Goal: Information Seeking & Learning: Learn about a topic

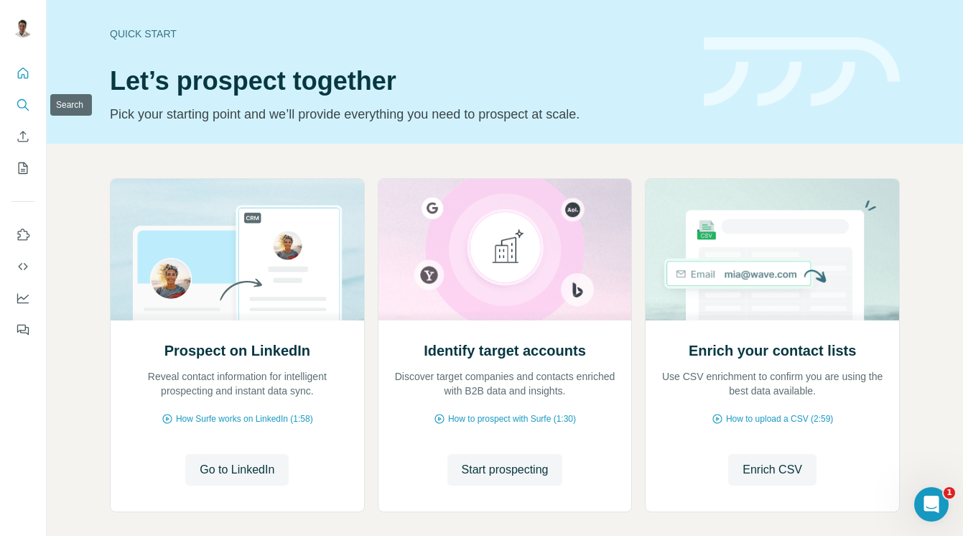
click at [22, 105] on icon "Search" at bounding box center [23, 105] width 14 height 14
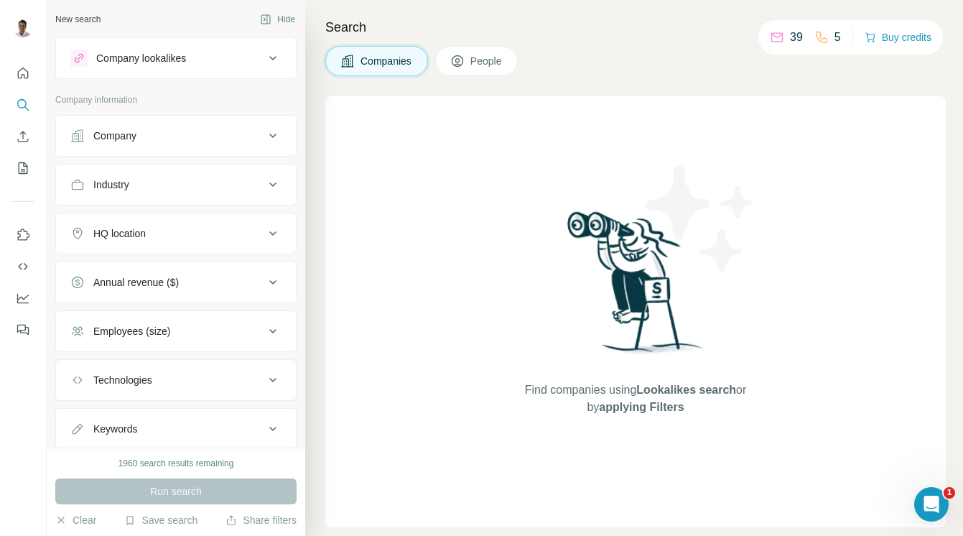
click at [129, 131] on div "Company" at bounding box center [114, 136] width 43 height 14
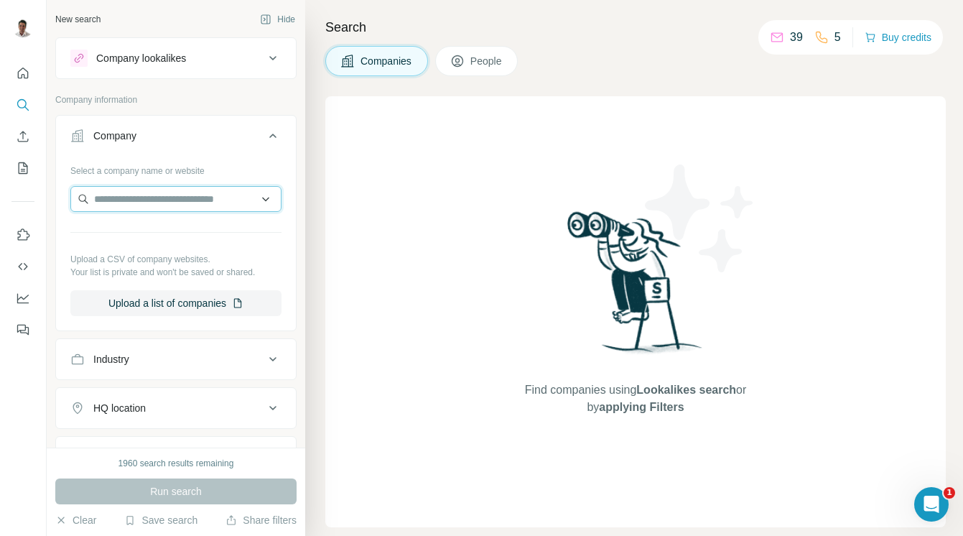
click at [177, 194] on input "text" at bounding box center [175, 199] width 211 height 26
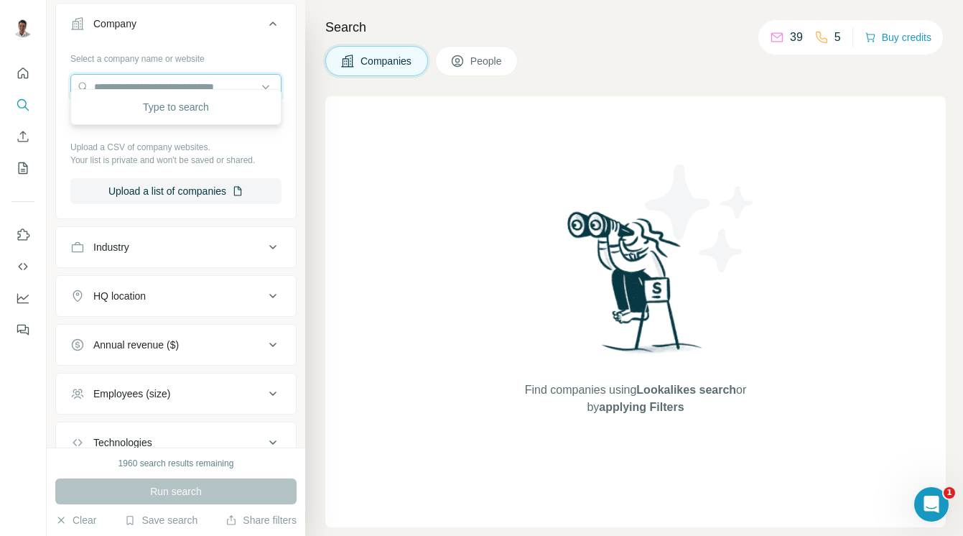
scroll to position [126, 0]
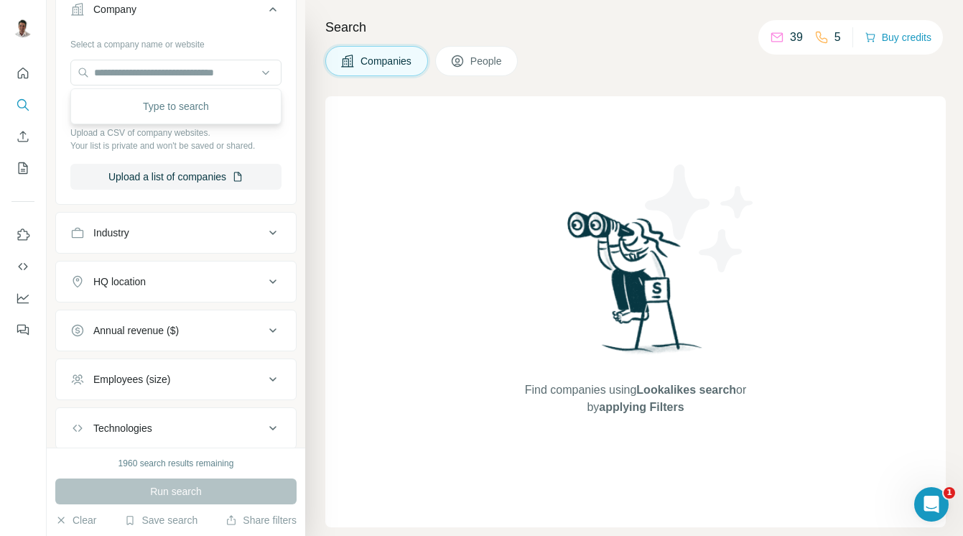
click at [149, 271] on button "HQ location" at bounding box center [176, 281] width 240 height 34
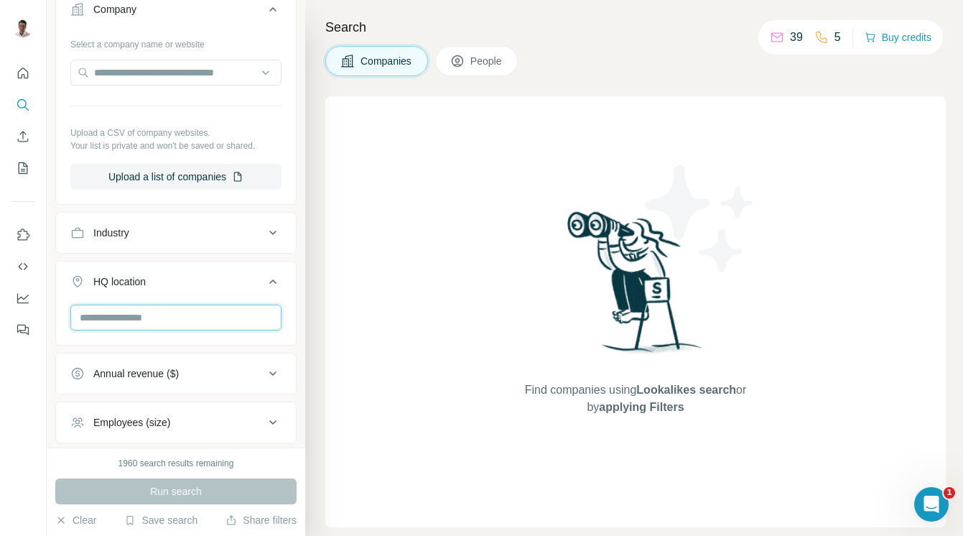
click at [159, 309] on input "text" at bounding box center [175, 317] width 211 height 26
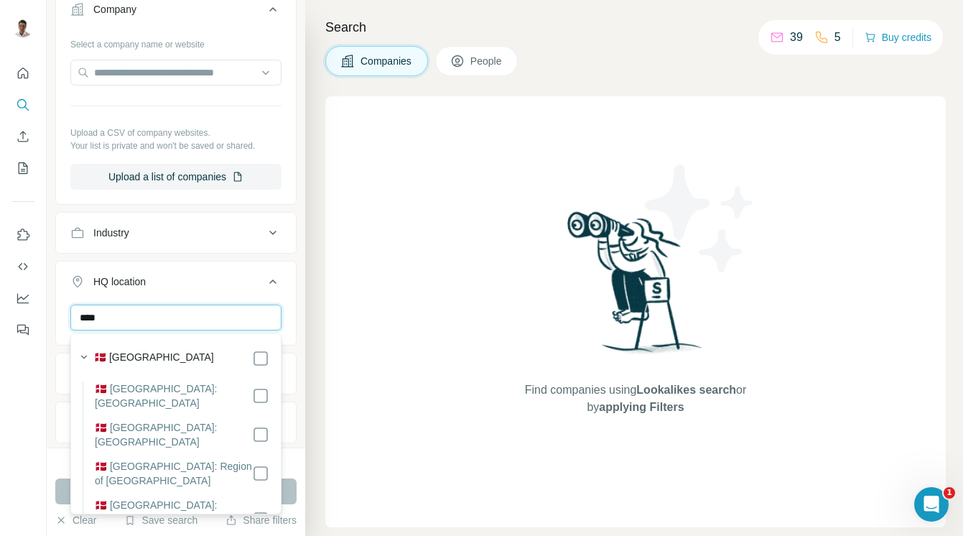
type input "****"
click at [139, 351] on label "🇩🇰 Denmark" at bounding box center [154, 358] width 120 height 17
click at [204, 277] on div "HQ location 1" at bounding box center [167, 281] width 194 height 14
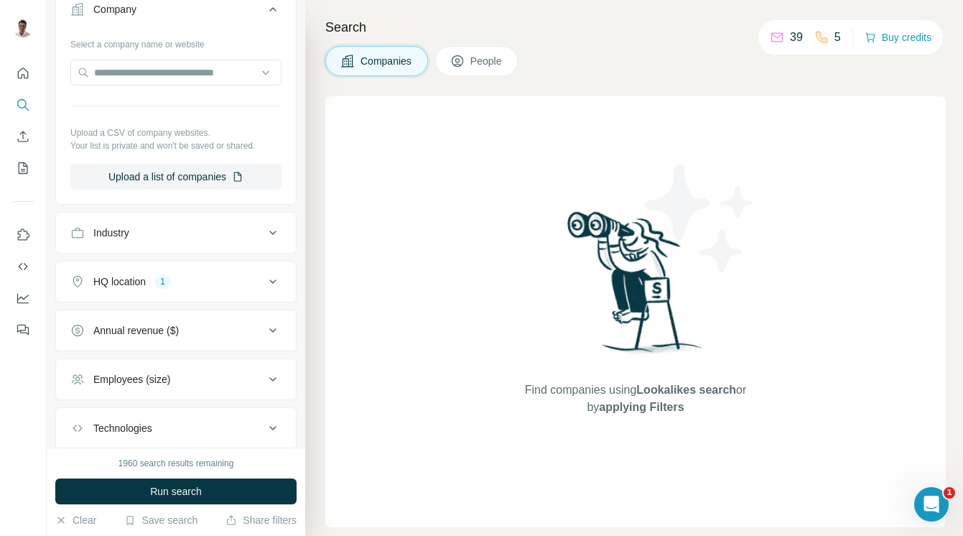
click at [137, 386] on button "Employees (size)" at bounding box center [176, 379] width 240 height 34
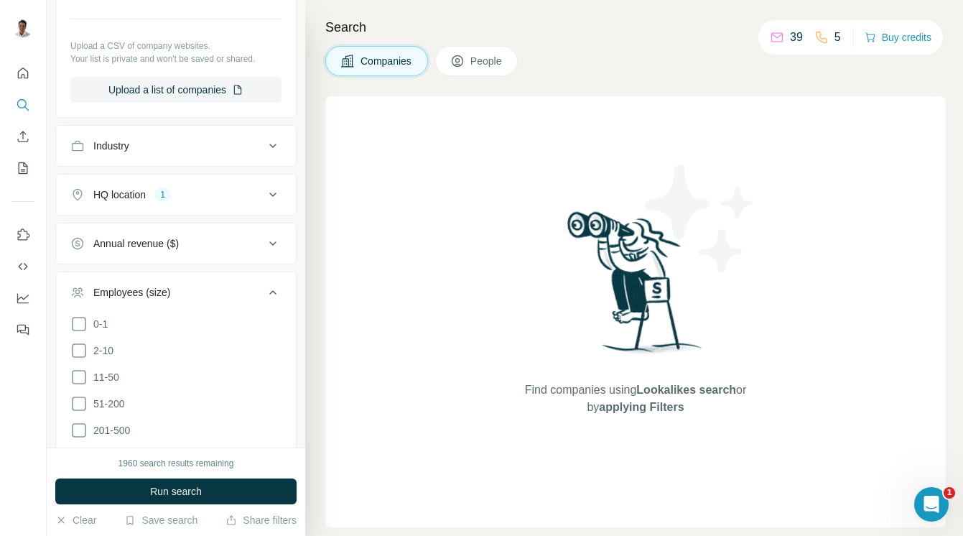
scroll to position [216, 0]
click at [153, 278] on button "Employees (size) 1" at bounding box center [176, 292] width 240 height 40
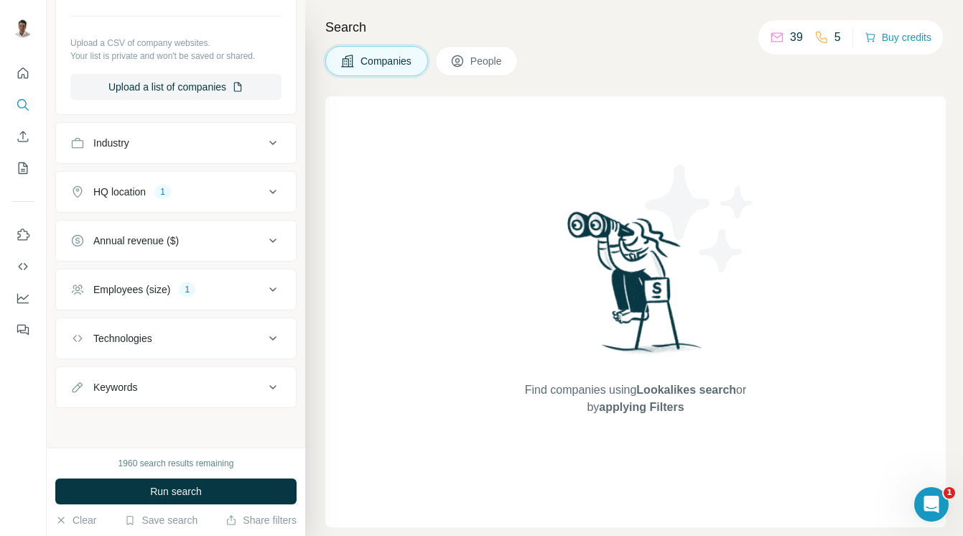
click at [133, 338] on div "Technologies" at bounding box center [122, 338] width 59 height 14
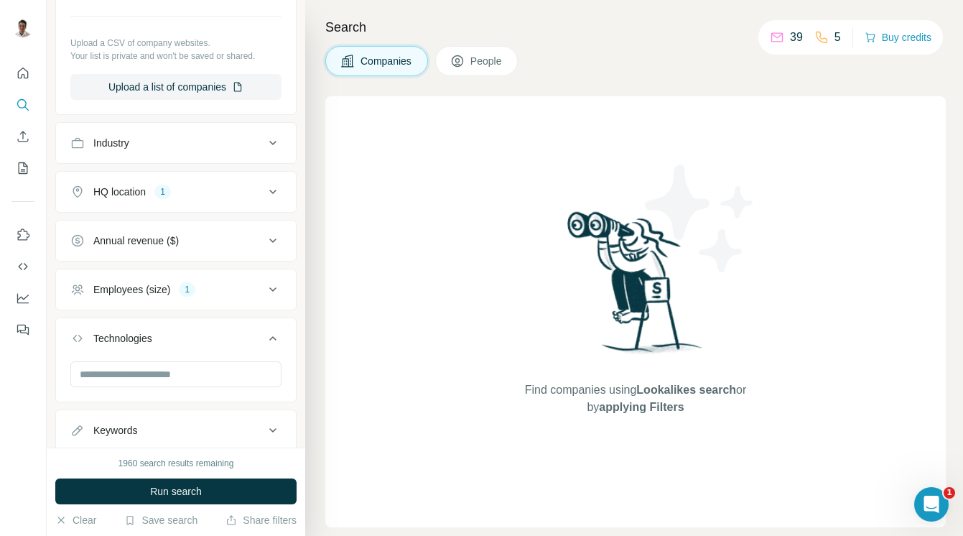
click at [133, 338] on div "Technologies" at bounding box center [122, 338] width 59 height 14
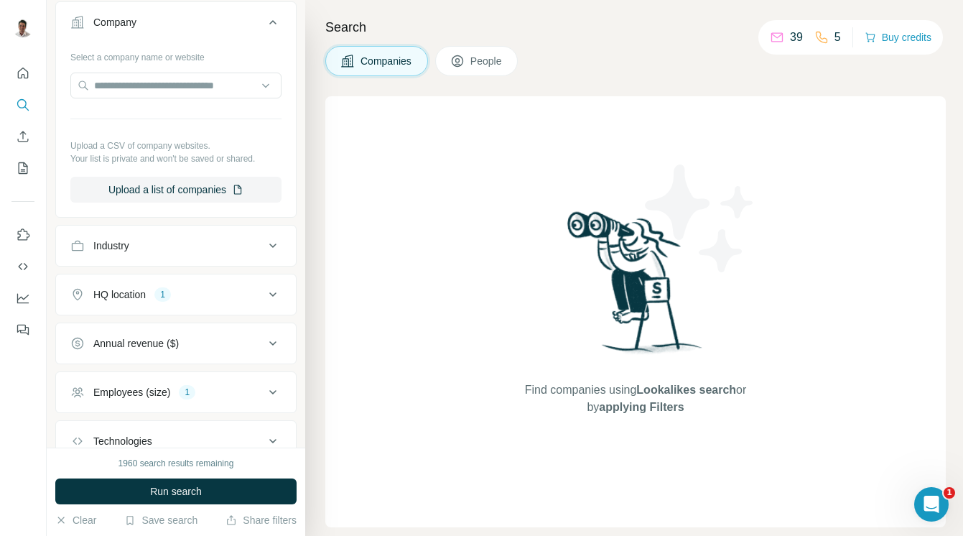
scroll to position [113, 0]
click at [148, 246] on div "Industry" at bounding box center [167, 246] width 194 height 14
click at [150, 284] on input at bounding box center [168, 282] width 177 height 16
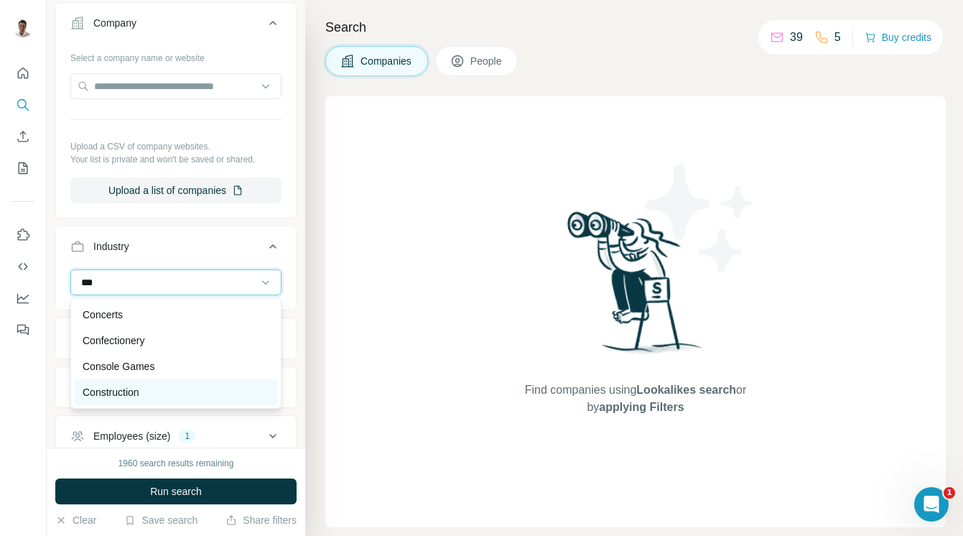
type input "***"
click at [118, 395] on p "Construction" at bounding box center [111, 392] width 57 height 14
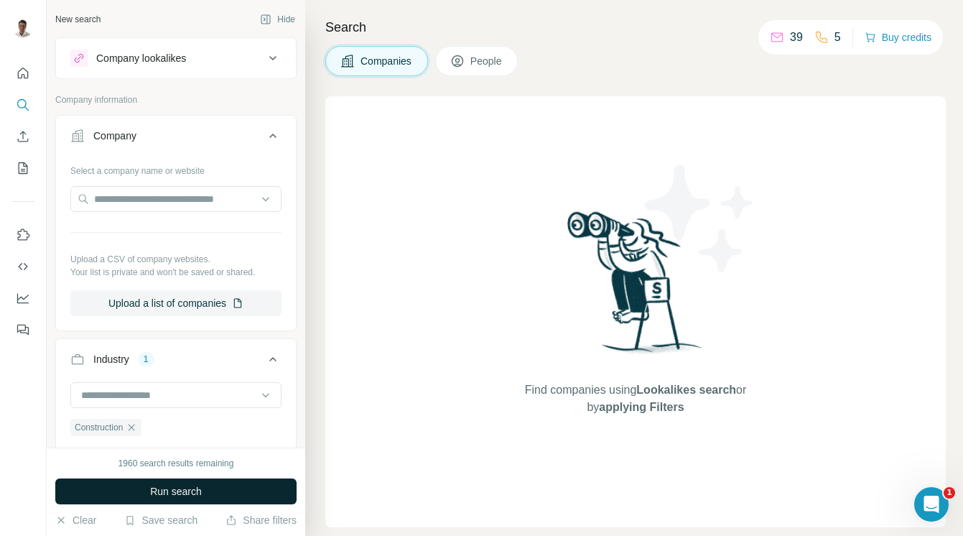
click at [169, 492] on span "Run search" at bounding box center [176, 491] width 52 height 14
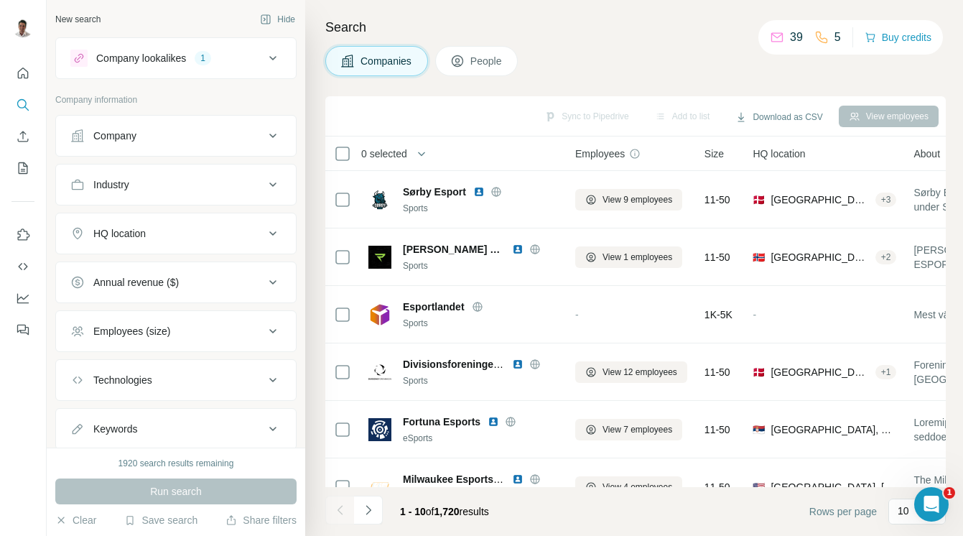
click at [601, 80] on div "Search Companies People Sync to Pipedrive Add to list Download as CSV View empl…" at bounding box center [634, 268] width 658 height 536
